Goal: Information Seeking & Learning: Learn about a topic

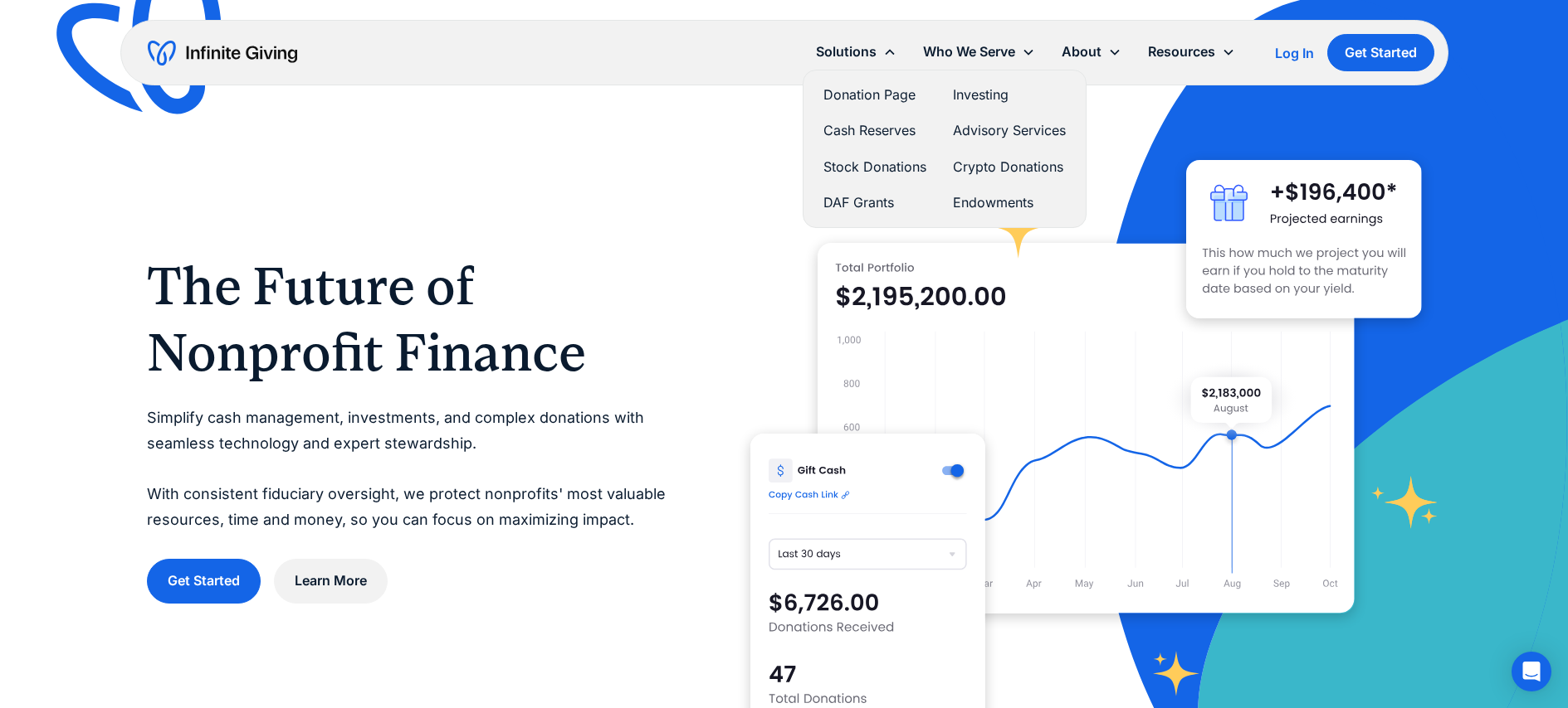
click at [869, 94] on link "Donation Page" at bounding box center [875, 95] width 103 height 22
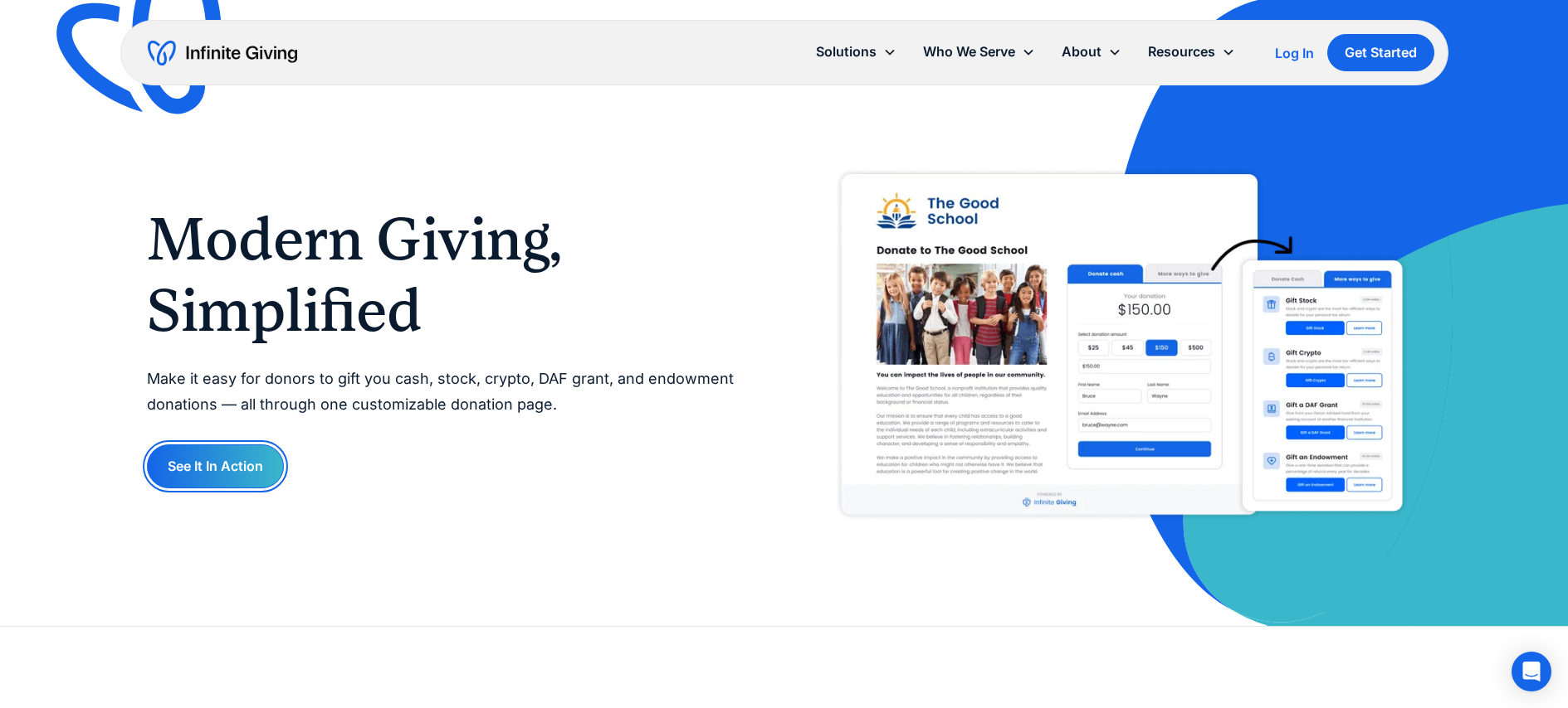
click at [261, 473] on link "See It In Action" at bounding box center [215, 467] width 137 height 44
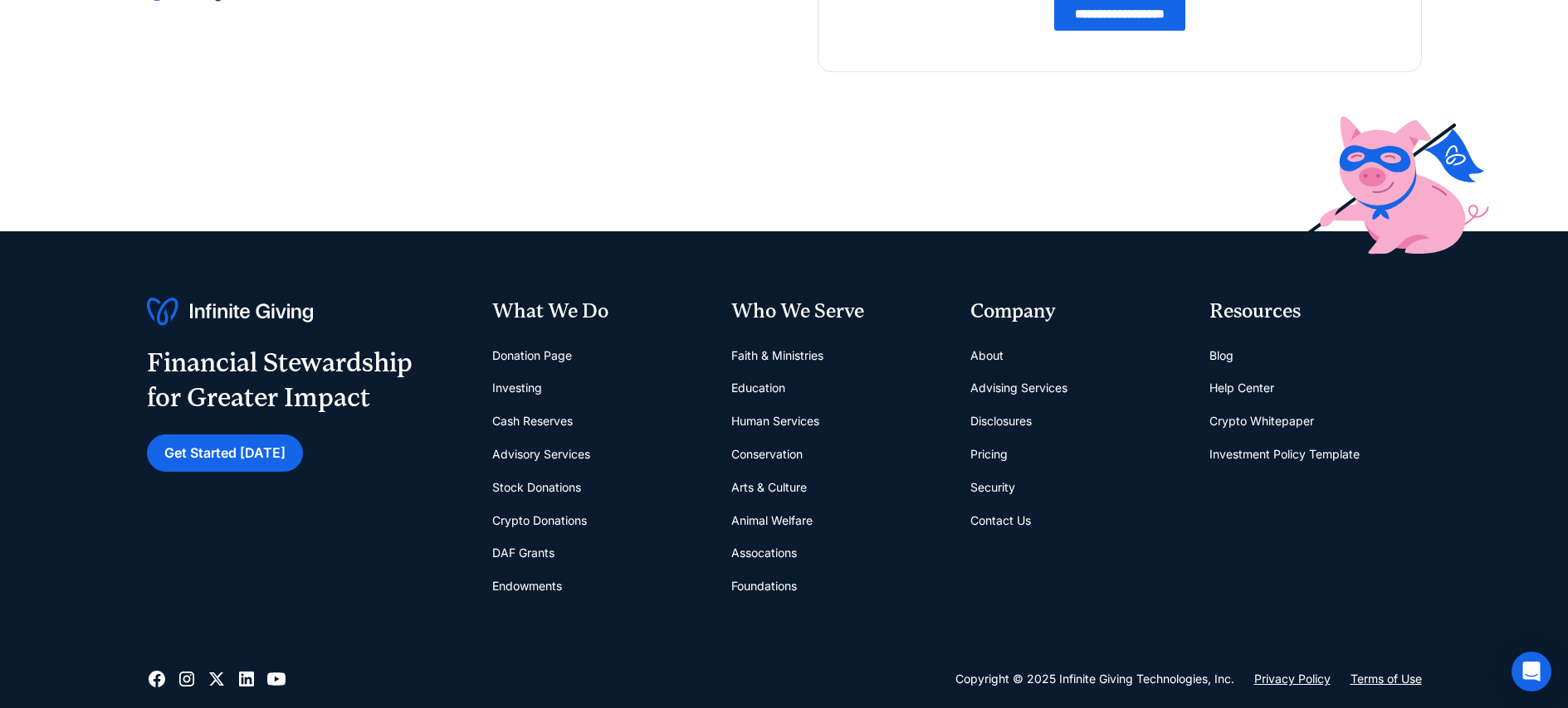
scroll to position [451, 0]
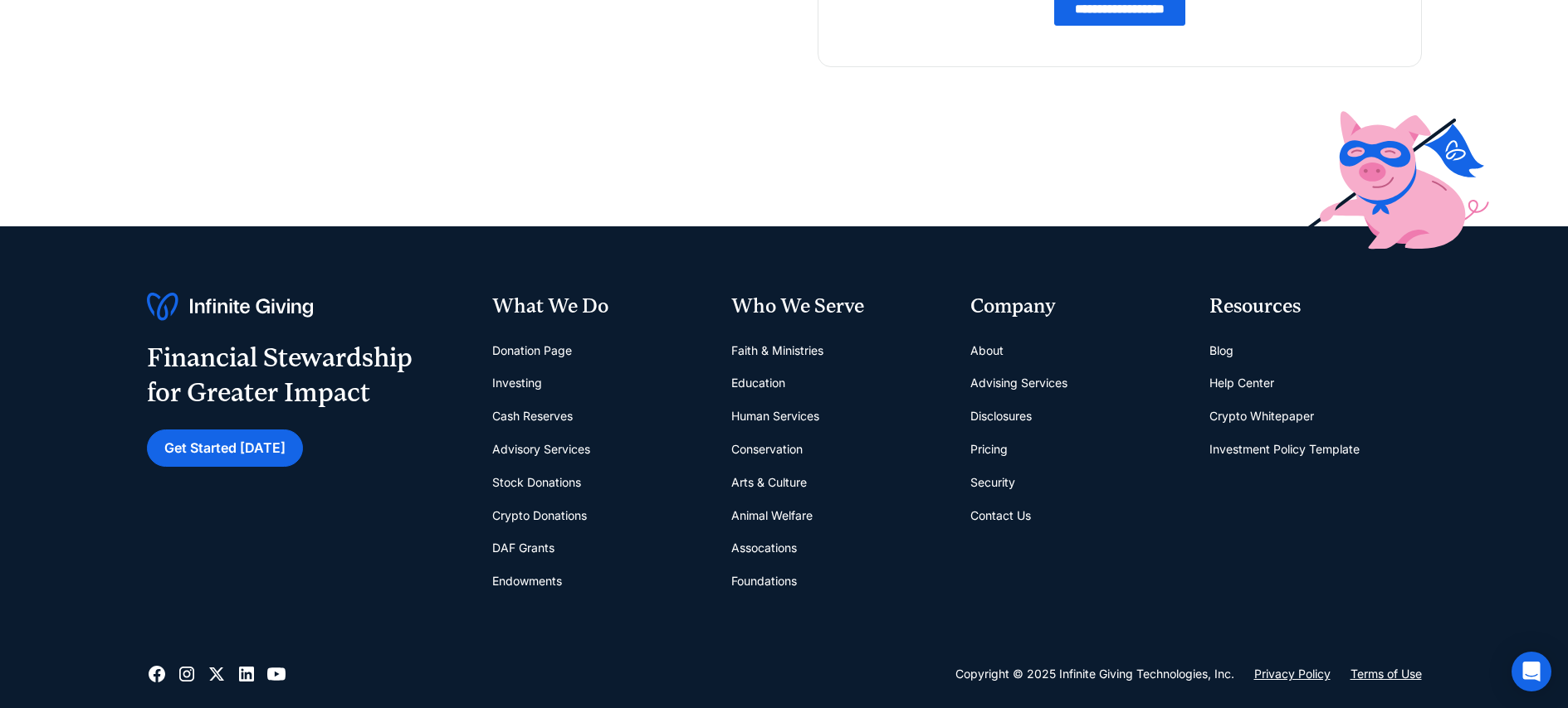
click at [768, 482] on link "Arts & Culture" at bounding box center [769, 482] width 76 height 33
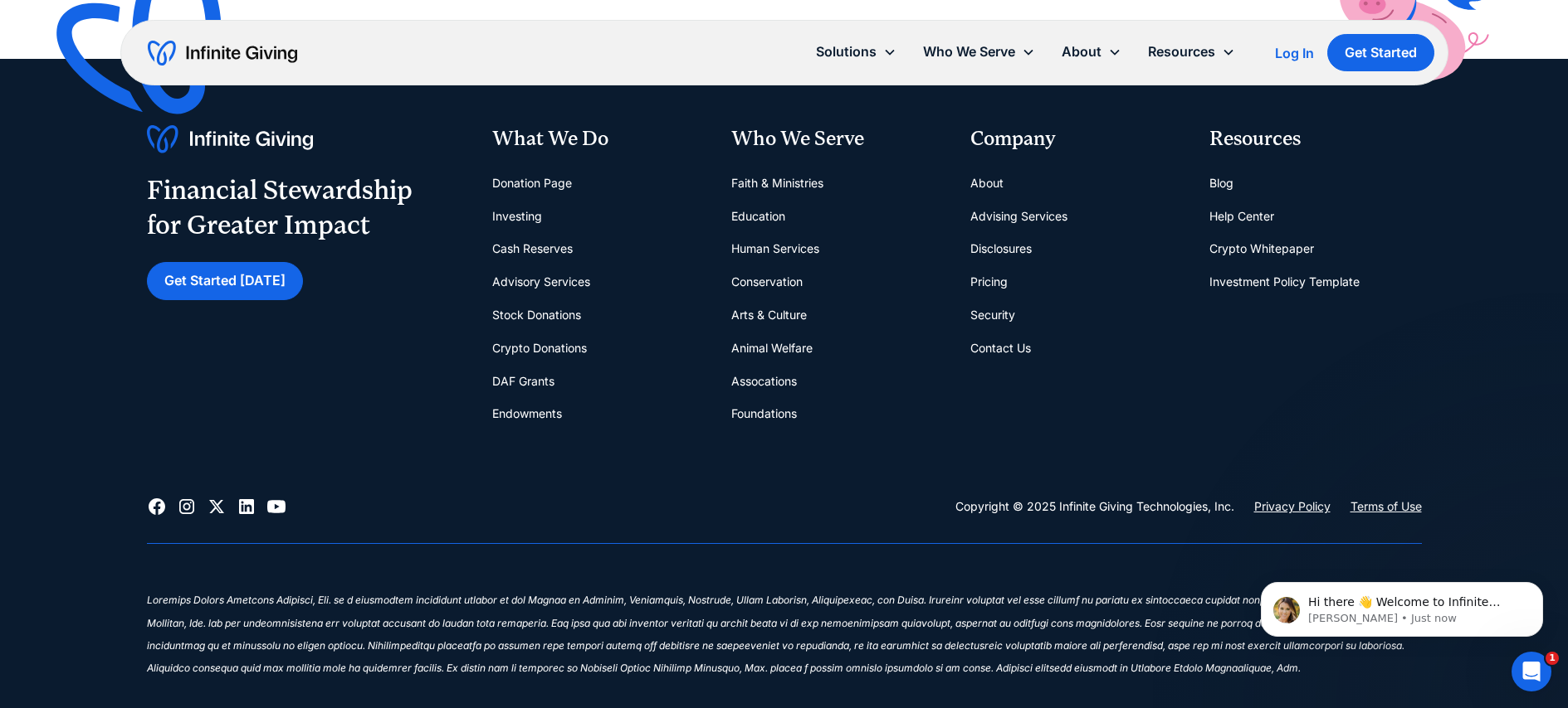
scroll to position [4517, 0]
click at [521, 189] on link "Donation Page" at bounding box center [532, 185] width 79 height 33
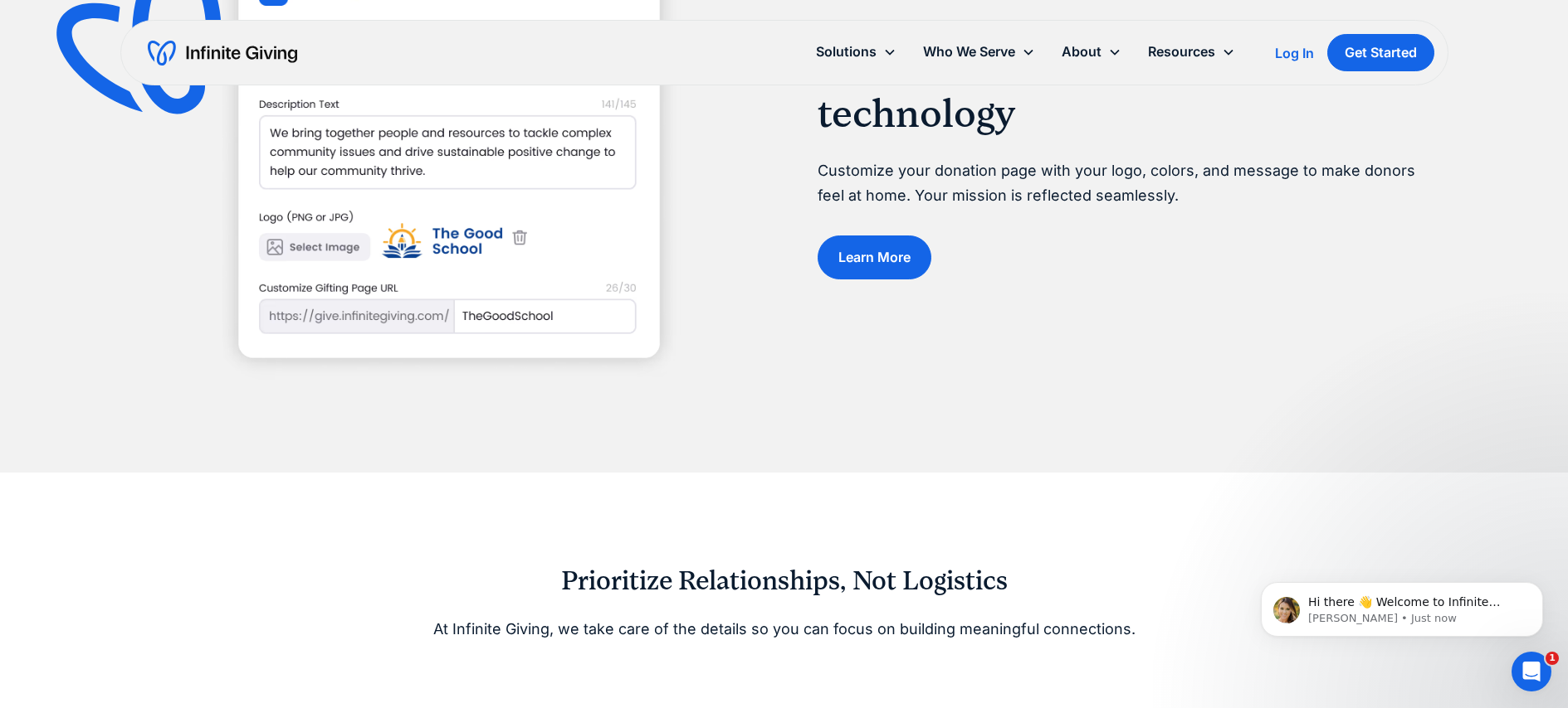
scroll to position [2046, 0]
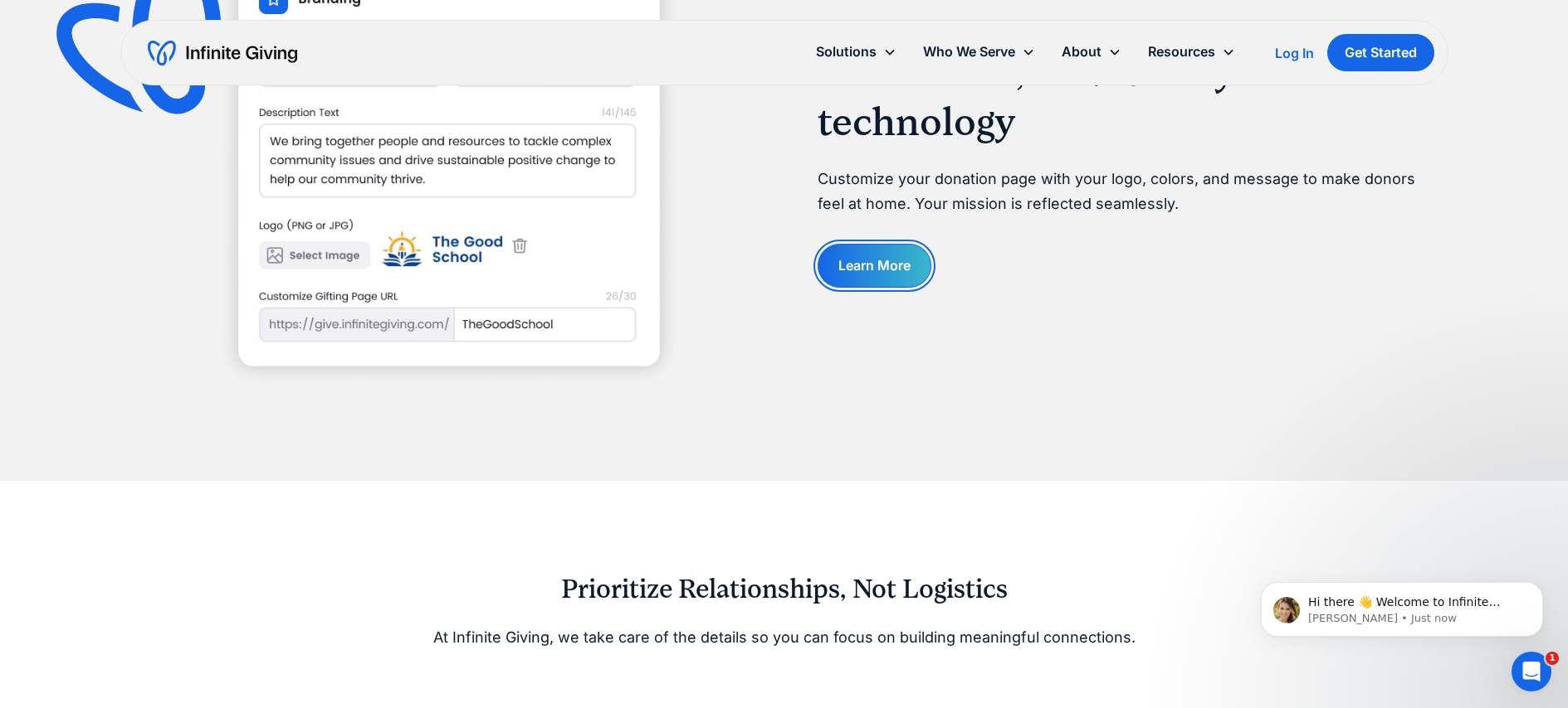
click at [862, 266] on link "Learn More" at bounding box center [873, 266] width 113 height 44
